Goal: Find specific page/section: Find specific page/section

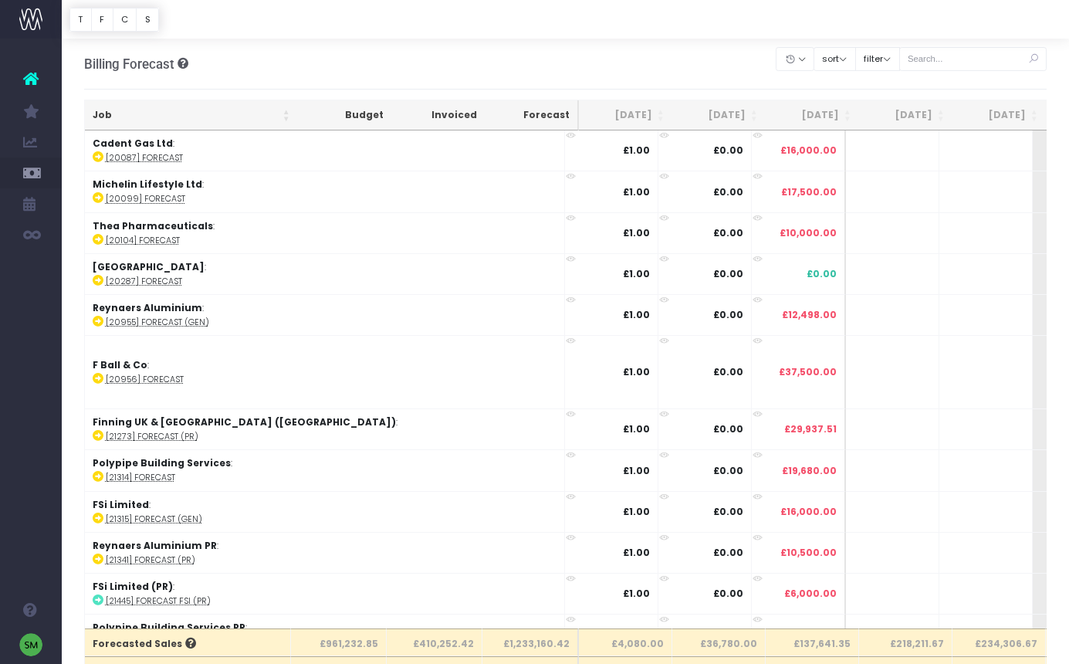
click at [28, 16] on img at bounding box center [30, 19] width 23 height 23
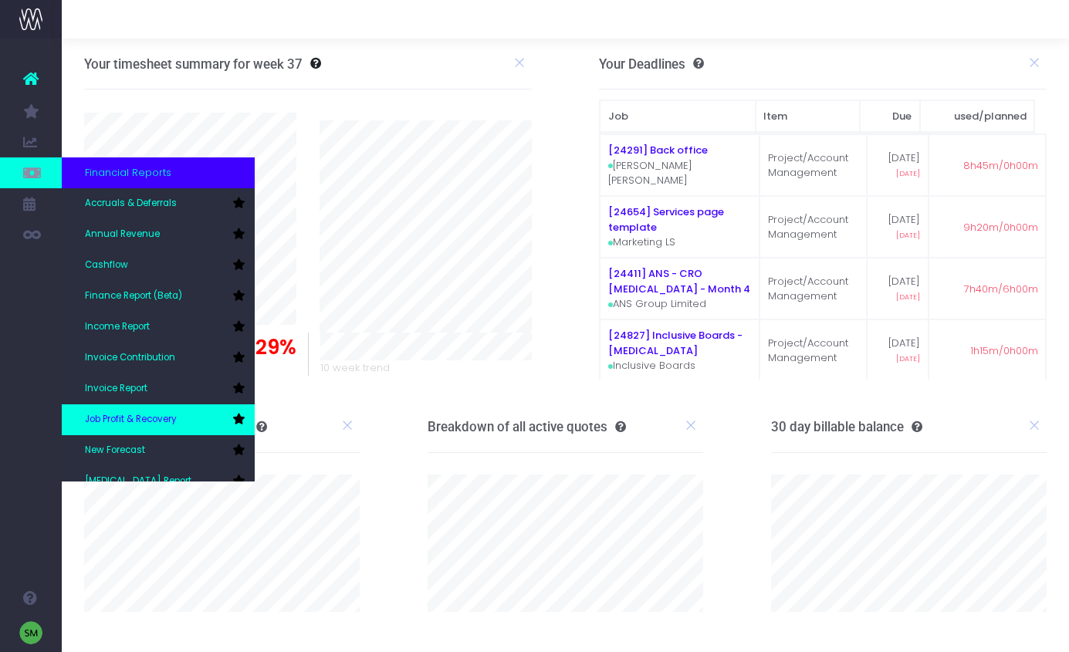
click at [164, 421] on span "Job Profit & Recovery" at bounding box center [131, 420] width 92 height 14
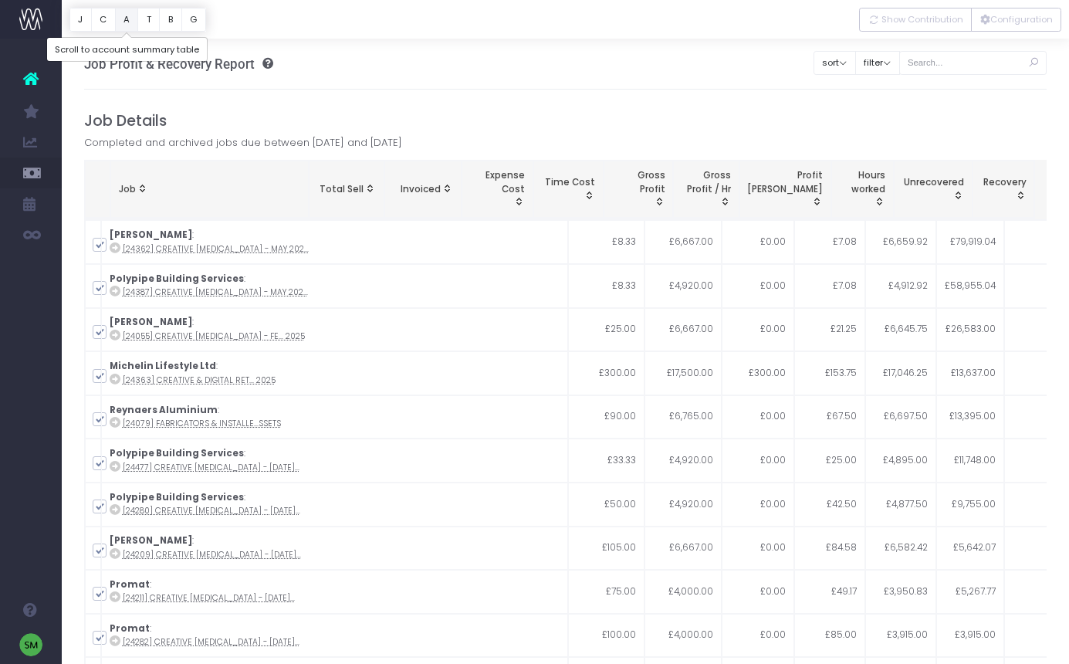
click at [123, 21] on button "A" at bounding box center [127, 20] width 24 height 24
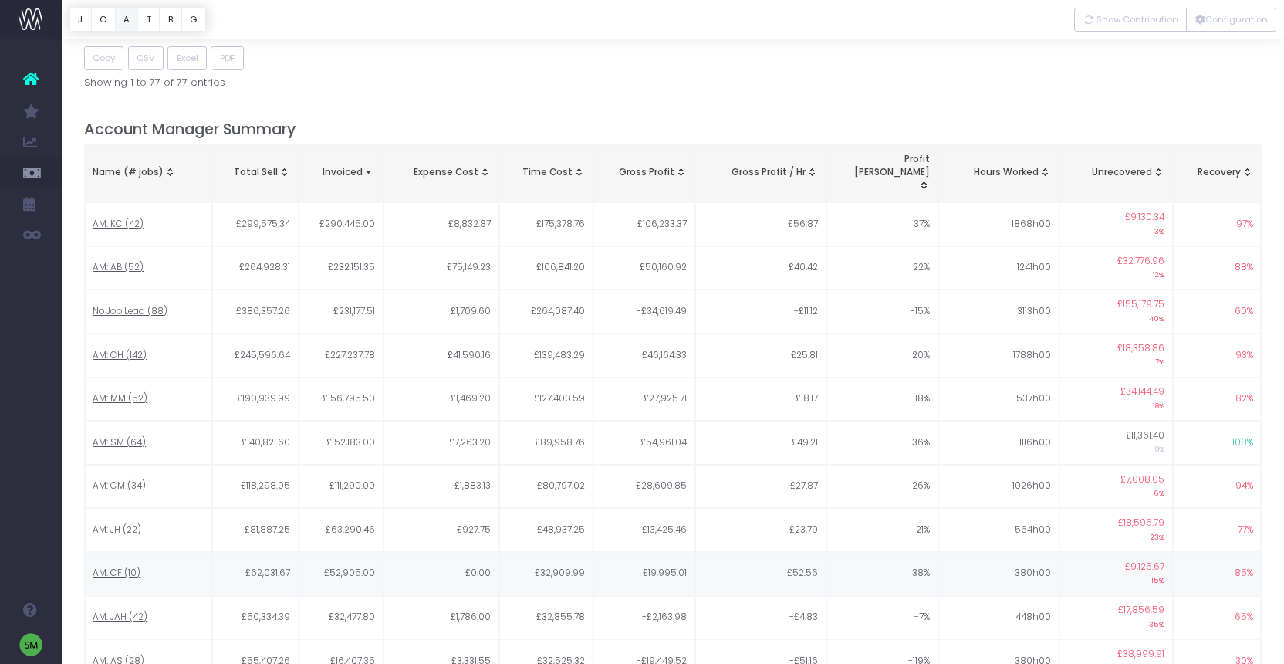
scroll to position [1281, 0]
